Goal: Transaction & Acquisition: Purchase product/service

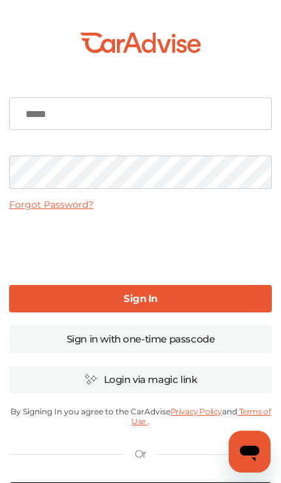
type input "**********"
click at [86, 298] on link "Sign In" at bounding box center [140, 298] width 263 height 27
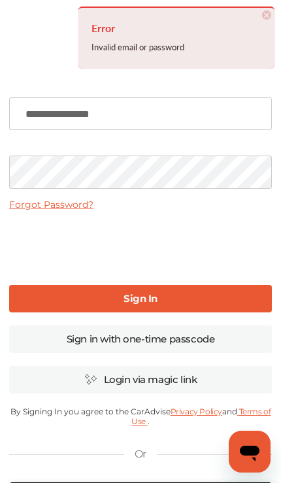
click at [75, 298] on link "Sign In" at bounding box center [140, 298] width 263 height 27
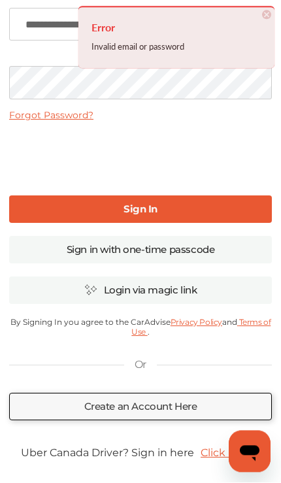
scroll to position [89, 0]
